Goal: Task Accomplishment & Management: Manage account settings

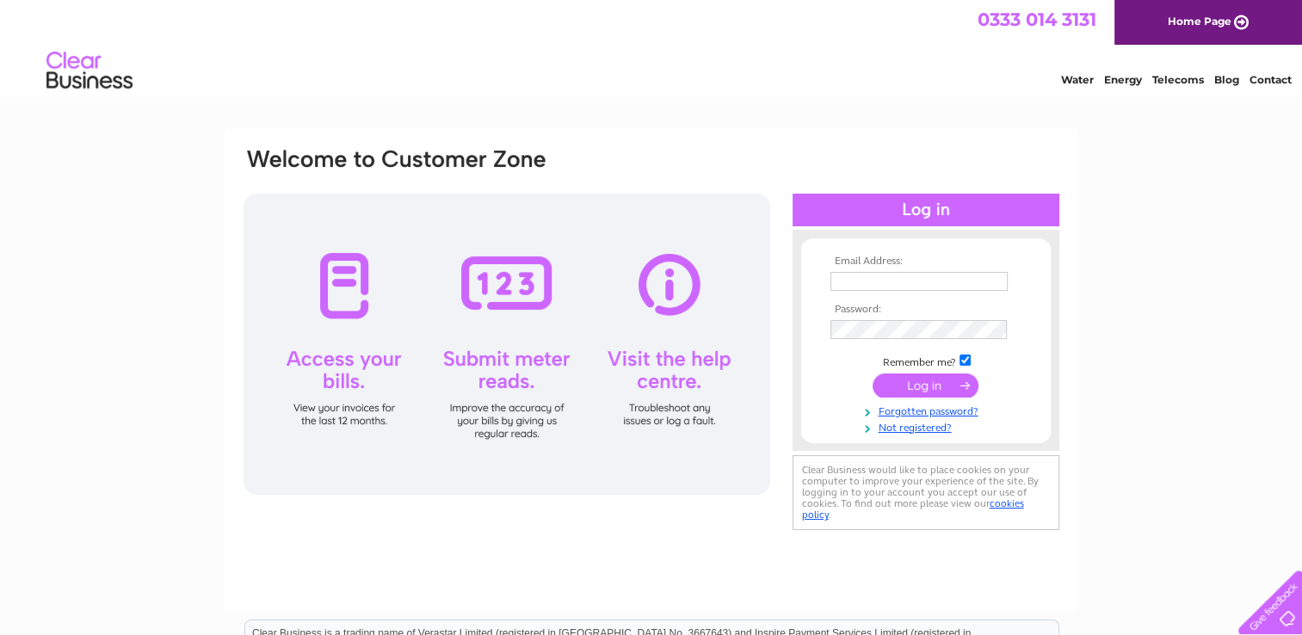
type input "[EMAIL_ADDRESS][DOMAIN_NAME]"
click at [936, 385] on input "submit" at bounding box center [925, 385] width 106 height 24
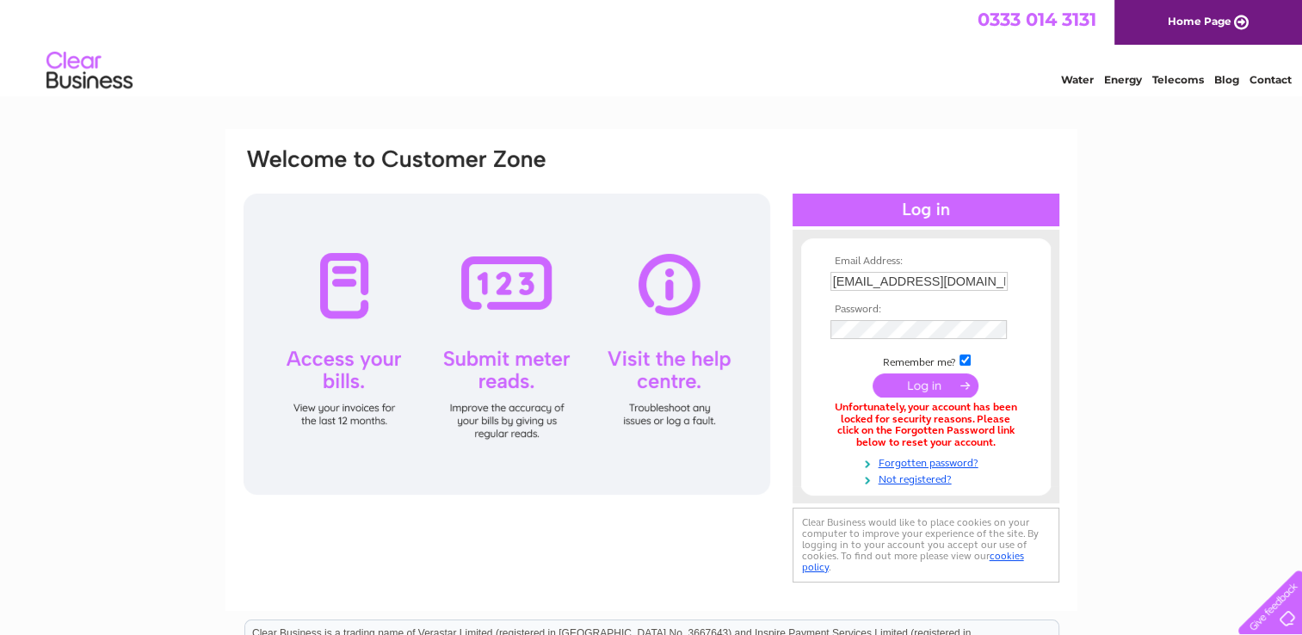
click at [1076, 78] on link "Water" at bounding box center [1077, 79] width 33 height 13
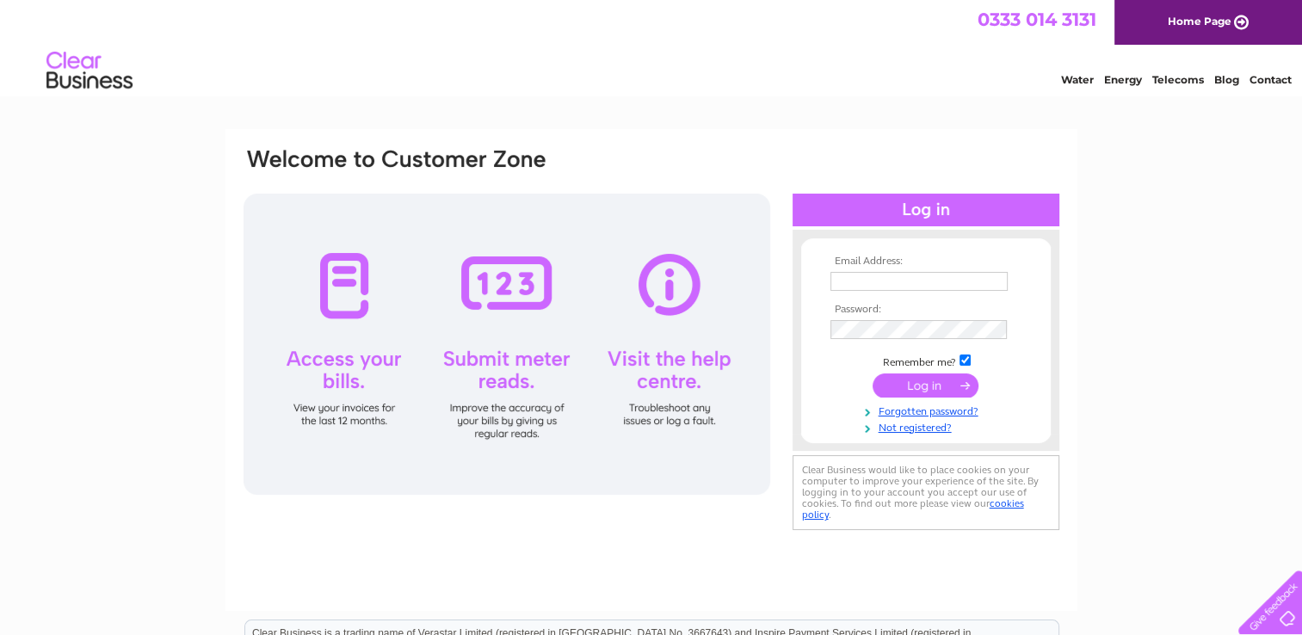
type input "[EMAIL_ADDRESS][DOMAIN_NAME]"
click at [955, 379] on input "submit" at bounding box center [925, 385] width 106 height 24
